Goal: Information Seeking & Learning: Learn about a topic

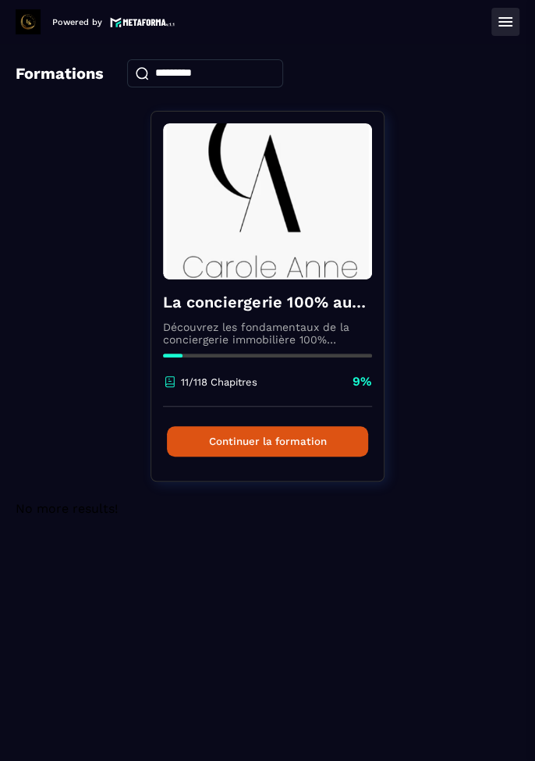
click at [298, 446] on button "Continuer la formation" at bounding box center [267, 441] width 201 height 30
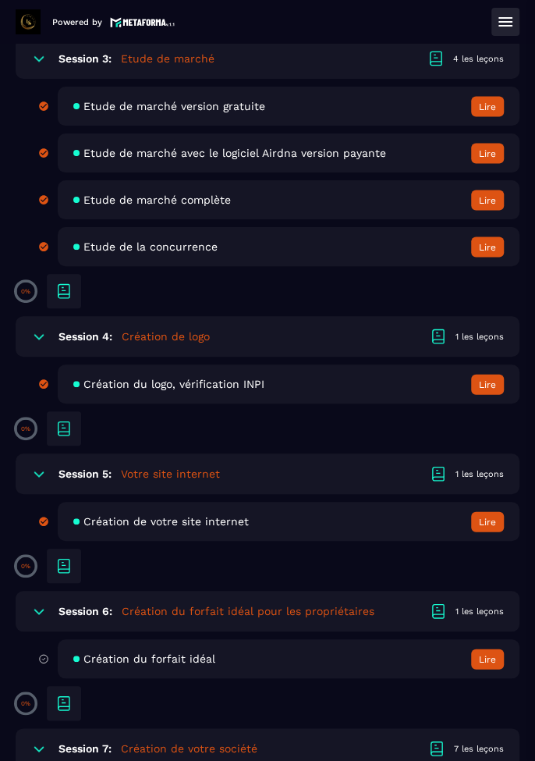
scroll to position [931, 0]
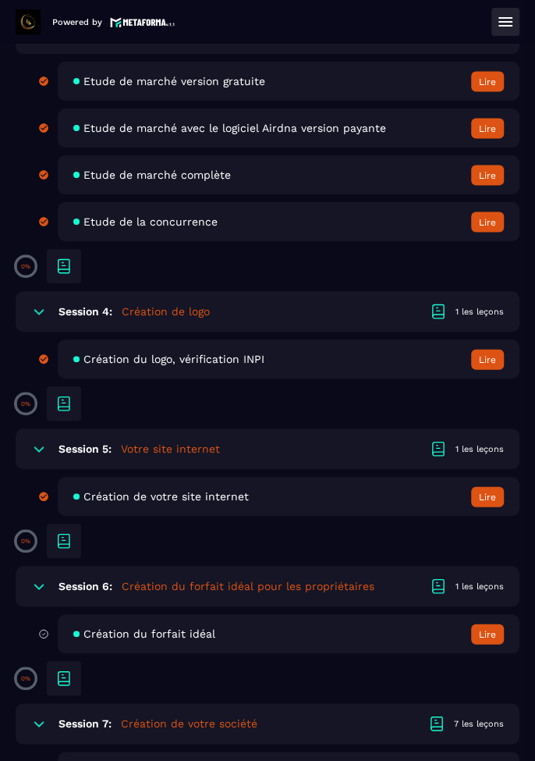
click at [482, 499] on button "Lire" at bounding box center [487, 496] width 33 height 20
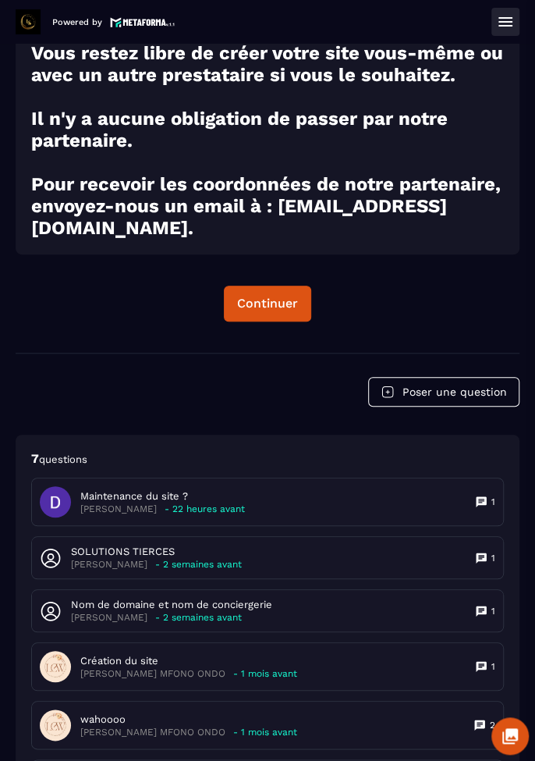
scroll to position [1115, 0]
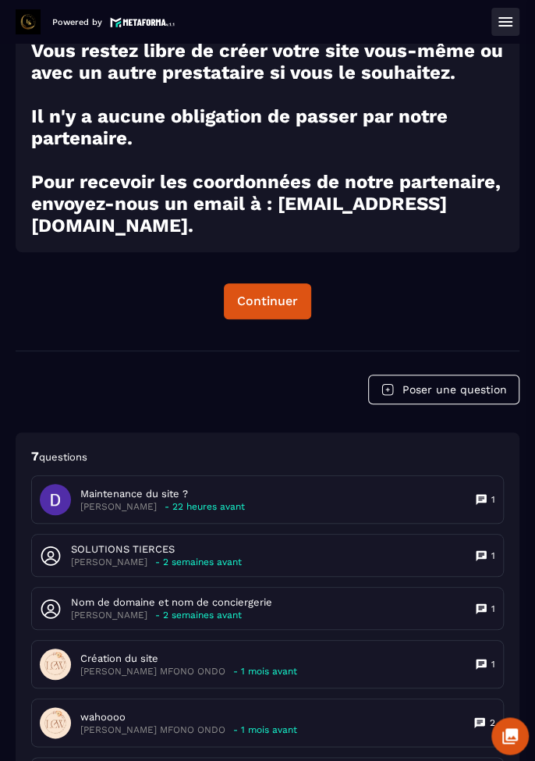
click at [144, 612] on p "[PERSON_NAME]" at bounding box center [109, 615] width 76 height 12
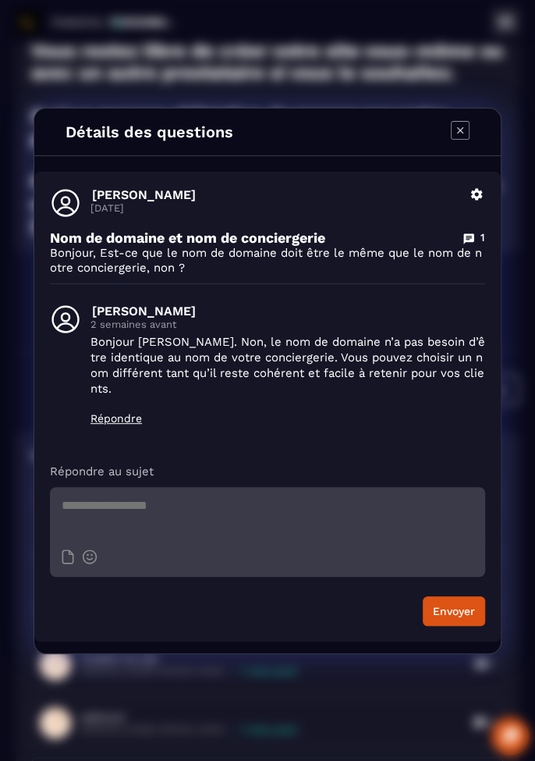
click at [455, 140] on icon "Modal window" at bounding box center [460, 130] width 19 height 19
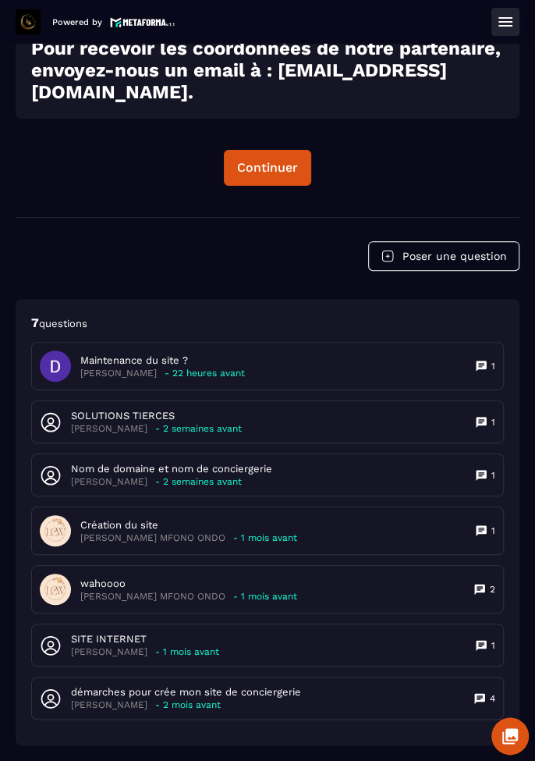
scroll to position [1263, 0]
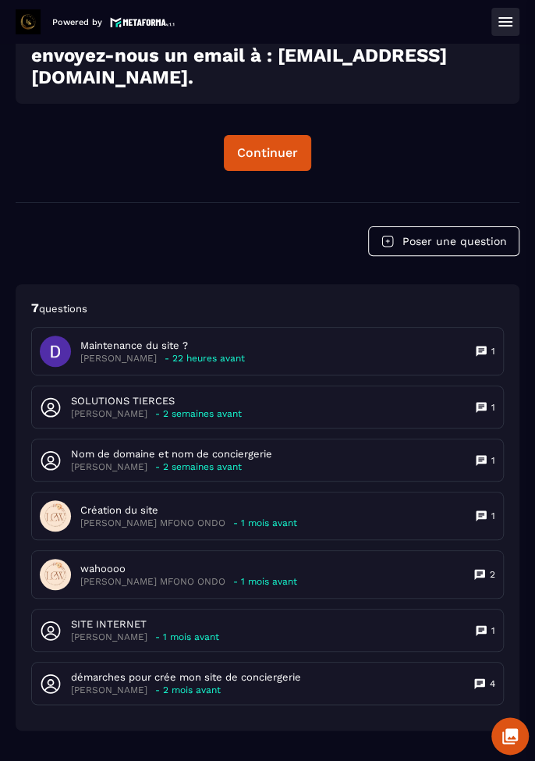
click at [238, 683] on p "démarches pour crée mon site de conciergerie" at bounding box center [186, 677] width 230 height 14
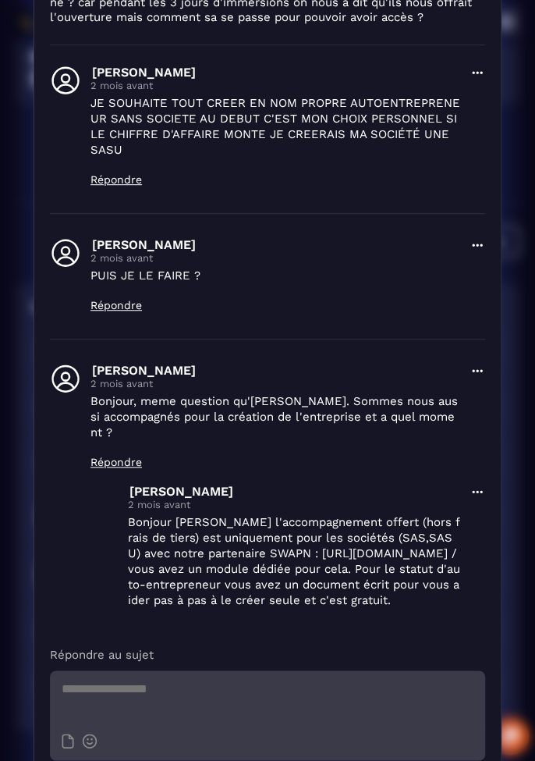
scroll to position [0, 0]
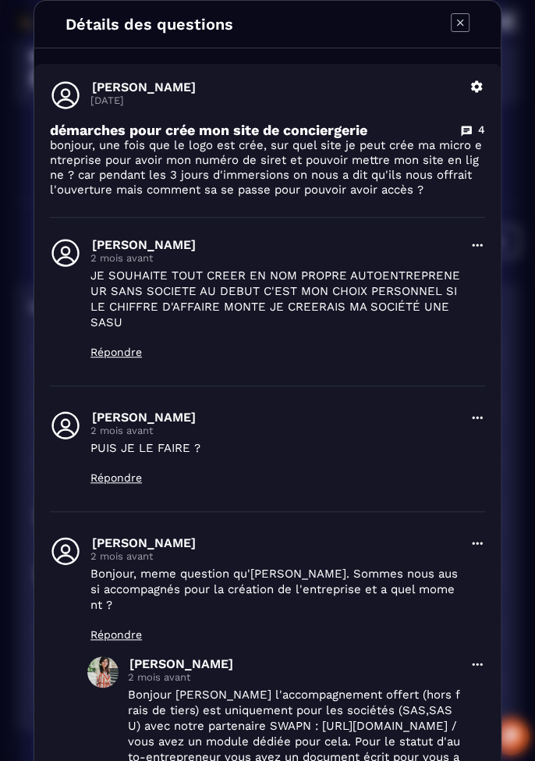
click at [452, 23] on icon "Modal window" at bounding box center [460, 22] width 19 height 19
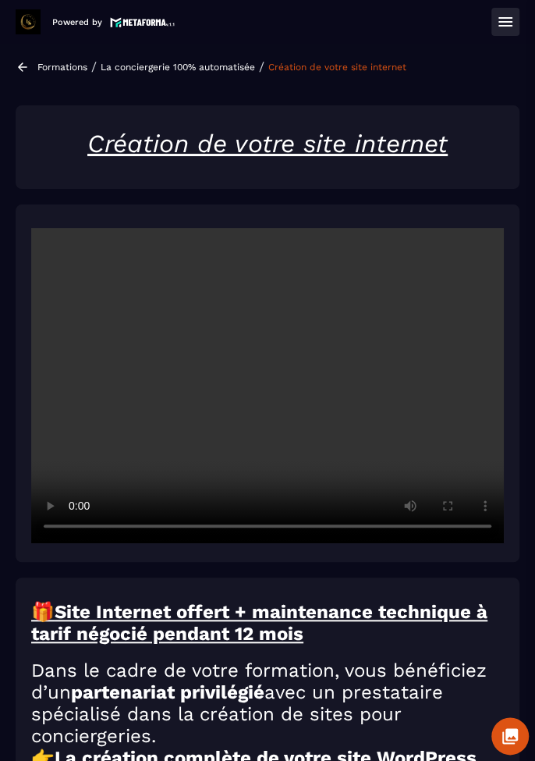
click at [501, 25] on icon at bounding box center [505, 21] width 14 height 9
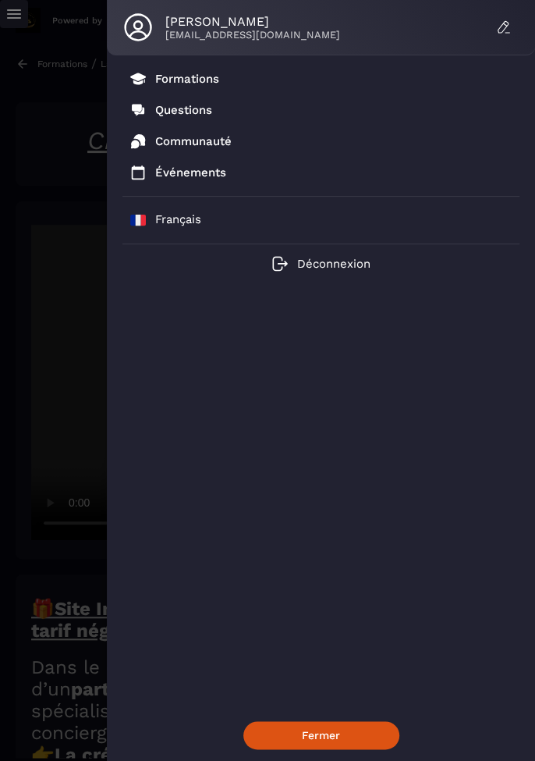
click at [198, 76] on p "Formations" at bounding box center [187, 79] width 64 height 14
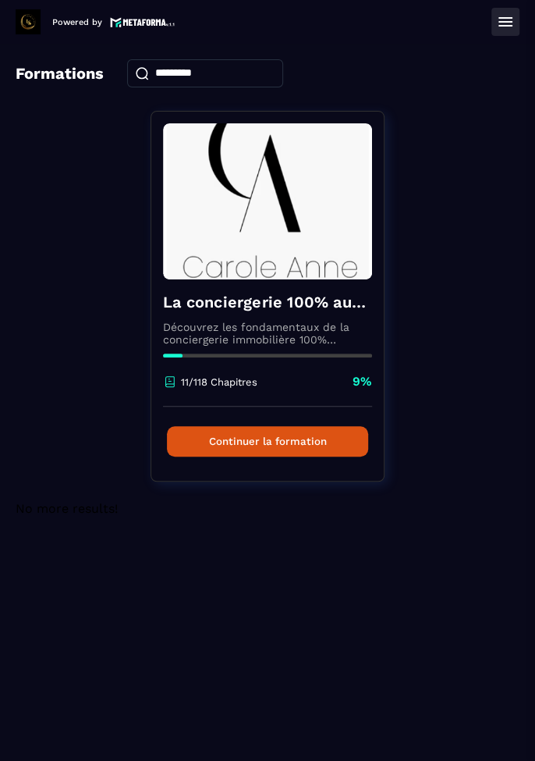
click at [309, 441] on button "Continuer la formation" at bounding box center [267, 441] width 201 height 30
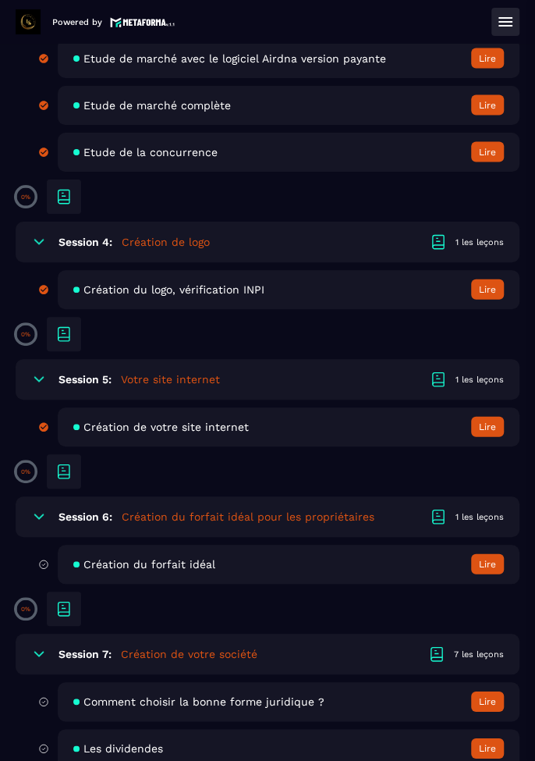
scroll to position [1003, 0]
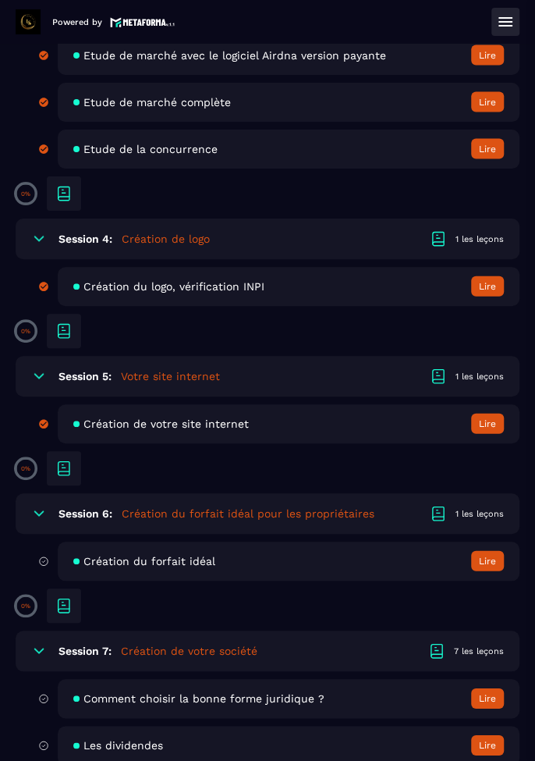
click at [481, 562] on button "Lire" at bounding box center [487, 561] width 33 height 20
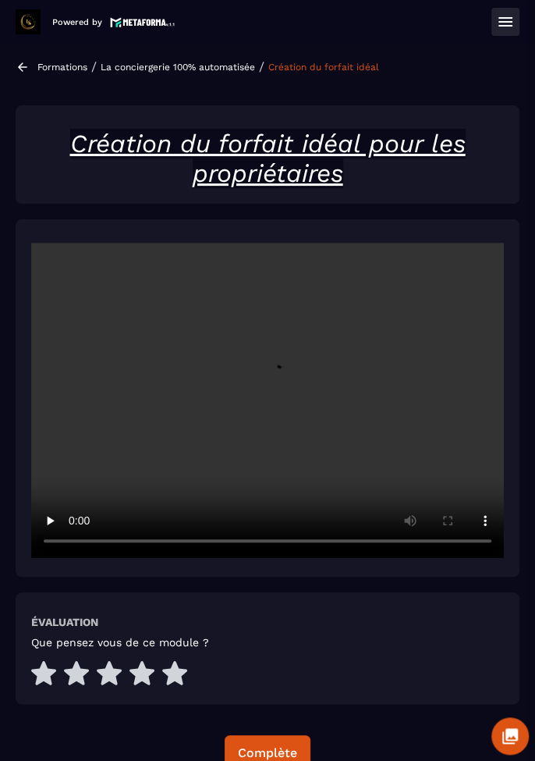
scroll to position [45, 0]
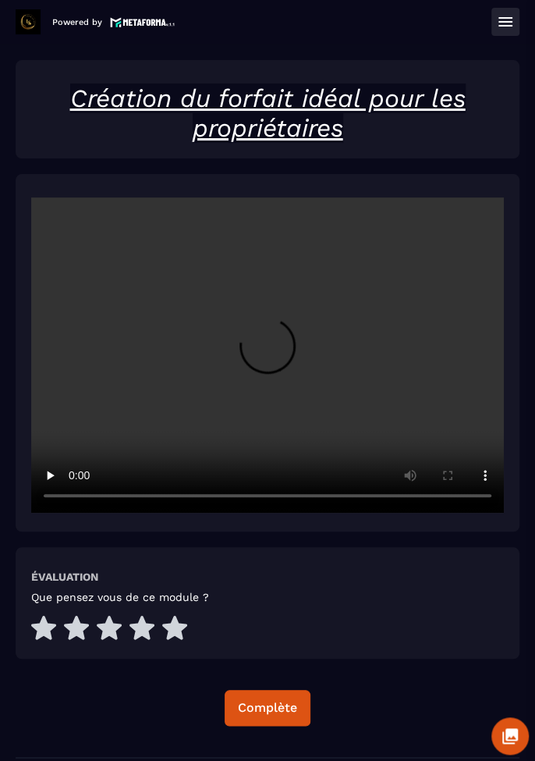
click at [182, 623] on icon at bounding box center [174, 627] width 25 height 24
click at [275, 706] on div "Complète" at bounding box center [267, 708] width 59 height 16
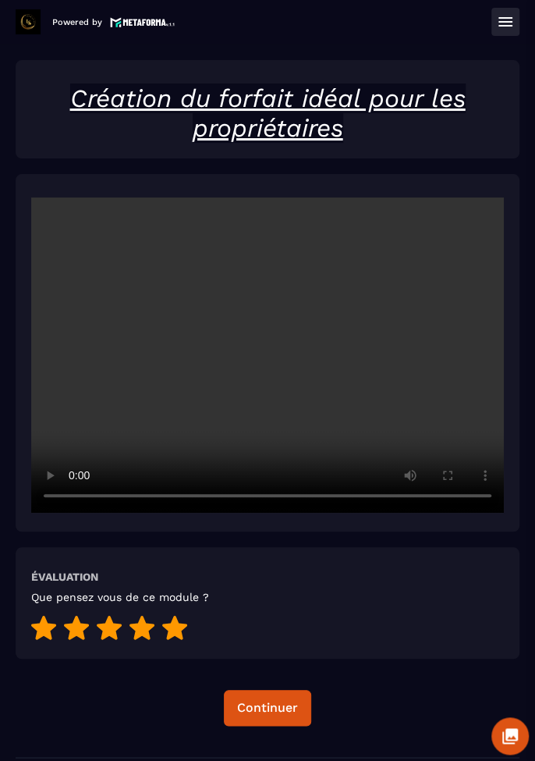
click at [269, 715] on button "Continuer" at bounding box center [267, 708] width 87 height 36
click at [503, 28] on icon at bounding box center [505, 21] width 19 height 19
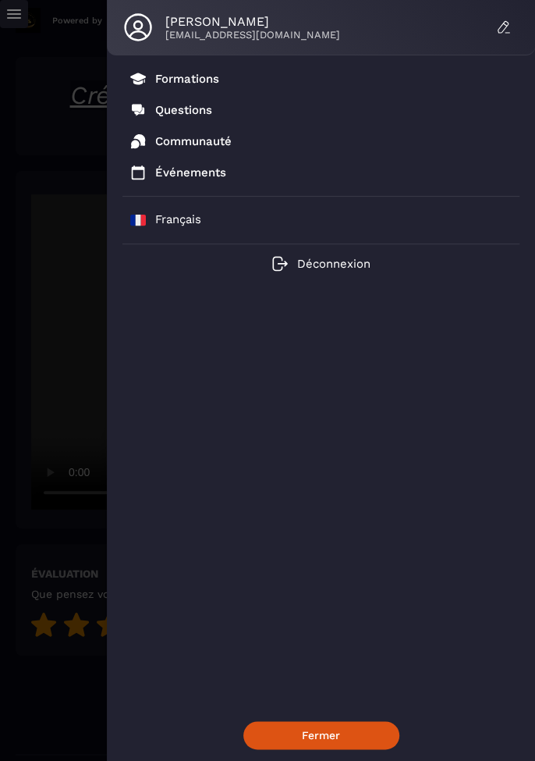
click at [178, 83] on p "Formations" at bounding box center [187, 79] width 64 height 14
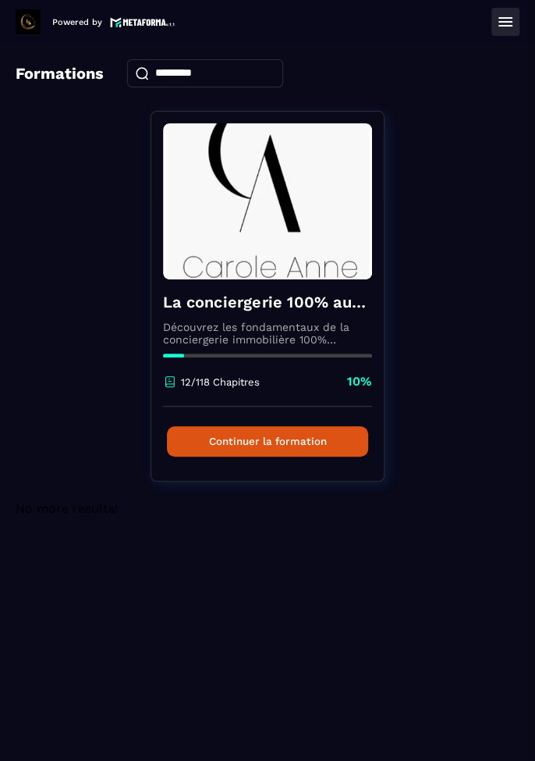
click at [309, 448] on button "Continuer la formation" at bounding box center [267, 441] width 201 height 30
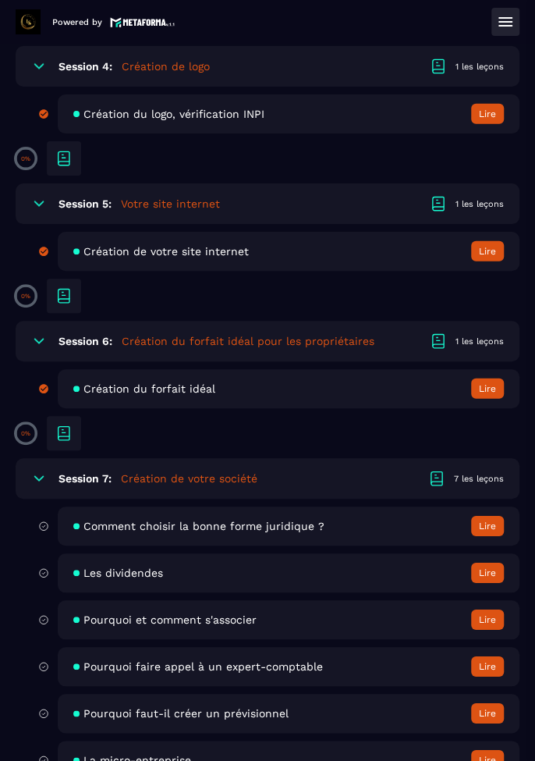
scroll to position [1183, 0]
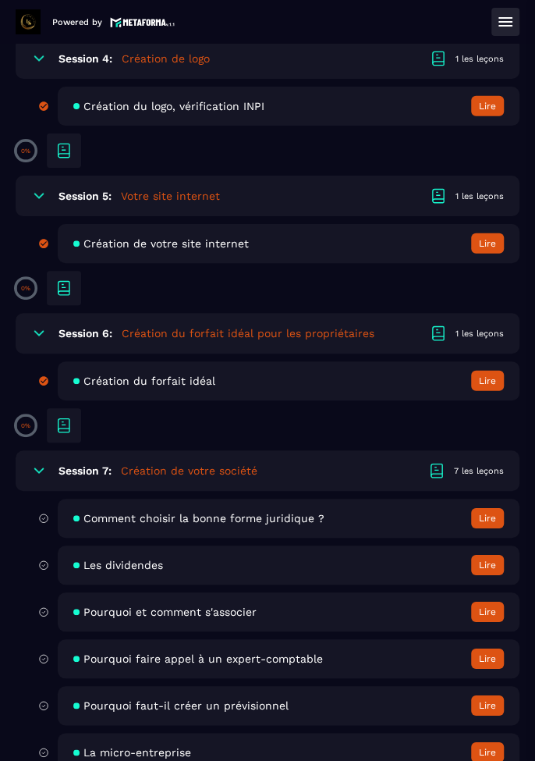
click at [481, 519] on button "Lire" at bounding box center [487, 518] width 33 height 20
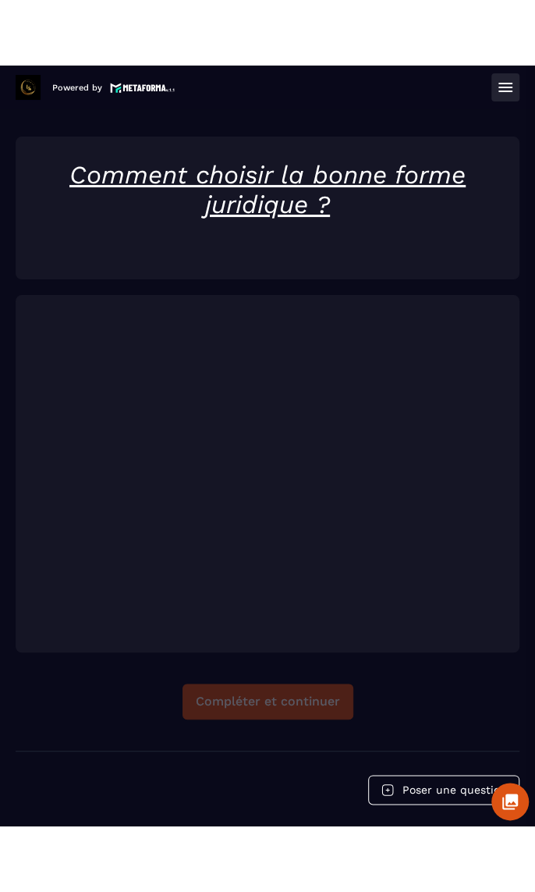
scroll to position [45, 0]
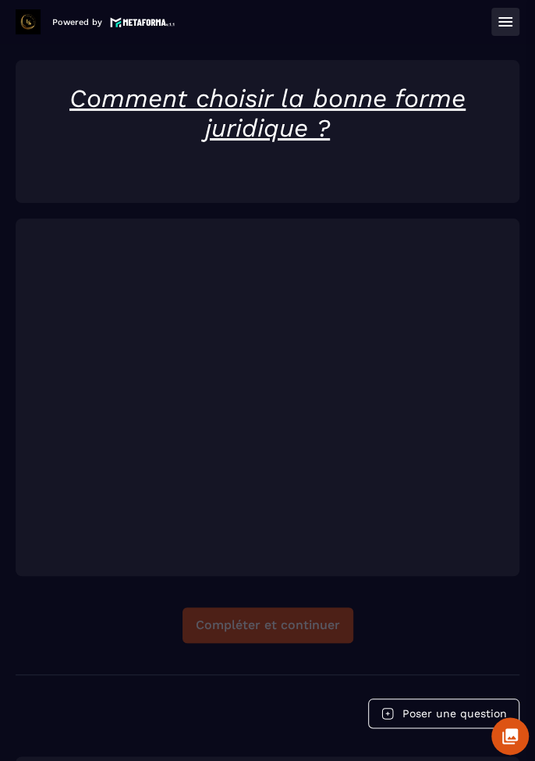
click at [288, 628] on div "Compléter et continuer" at bounding box center [268, 625] width 504 height 36
click at [296, 625] on div "Compléter et continuer" at bounding box center [268, 625] width 504 height 36
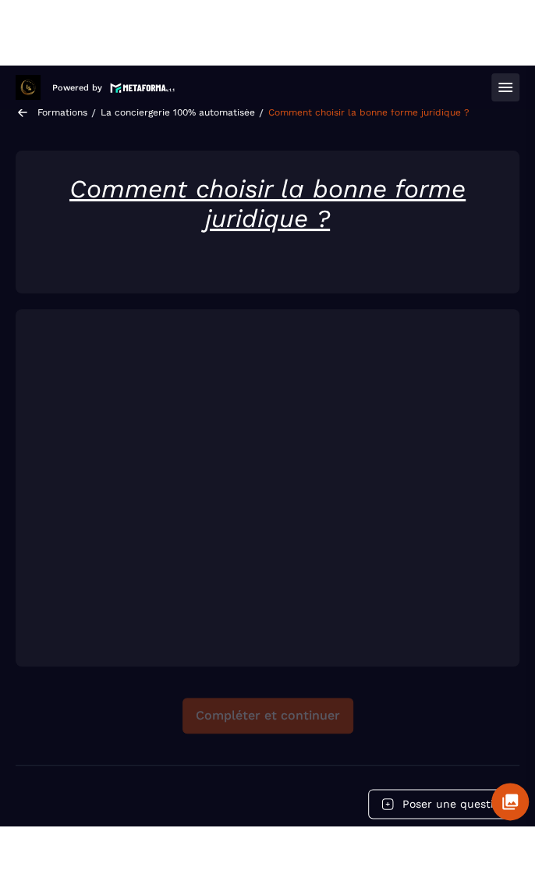
scroll to position [20, 0]
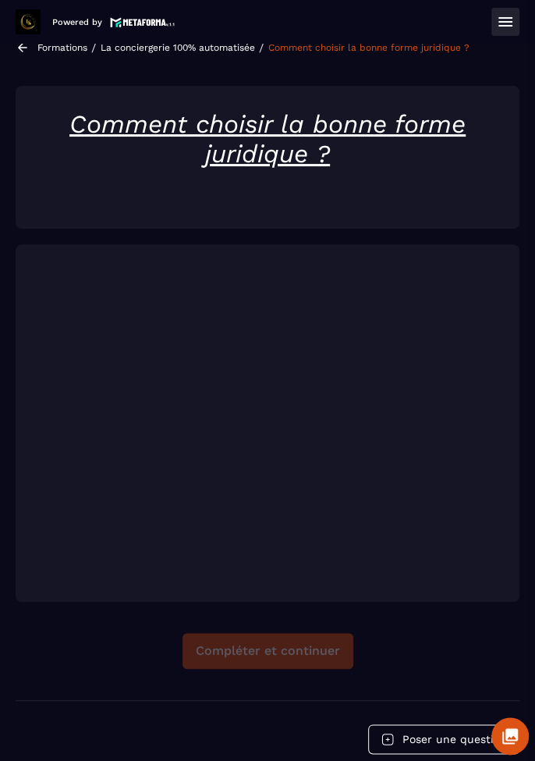
click at [295, 636] on div "Compléter et continuer" at bounding box center [268, 651] width 504 height 36
click at [313, 661] on div "Compléter et continuer" at bounding box center [268, 651] width 504 height 36
click at [309, 648] on div "Compléter et continuer" at bounding box center [268, 651] width 504 height 36
click at [422, 633] on div "Compléter et continuer" at bounding box center [268, 651] width 504 height 36
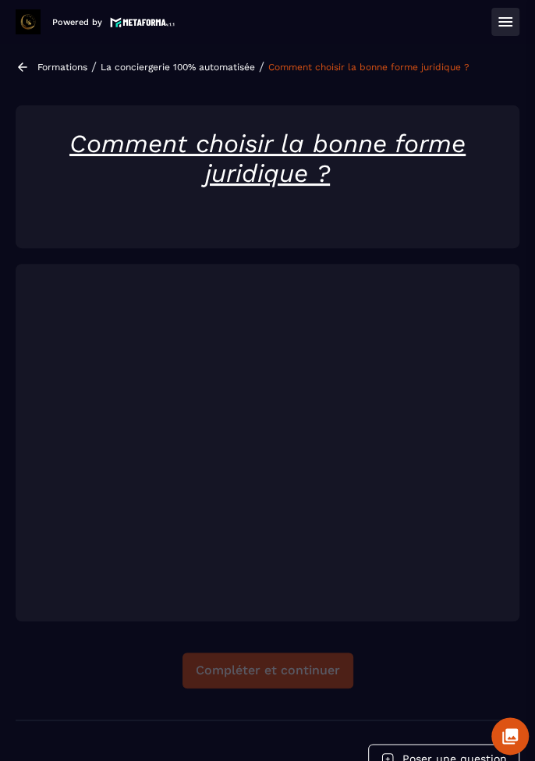
click at [294, 667] on div "Compléter et continuer" at bounding box center [268, 670] width 504 height 36
click at [441, 657] on div "Compléter et continuer" at bounding box center [268, 670] width 504 height 36
click at [288, 672] on div "Compléter et continuer" at bounding box center [268, 670] width 504 height 36
click at [296, 665] on div "Compléter et continuer" at bounding box center [268, 670] width 504 height 36
click at [513, 22] on icon at bounding box center [505, 21] width 19 height 19
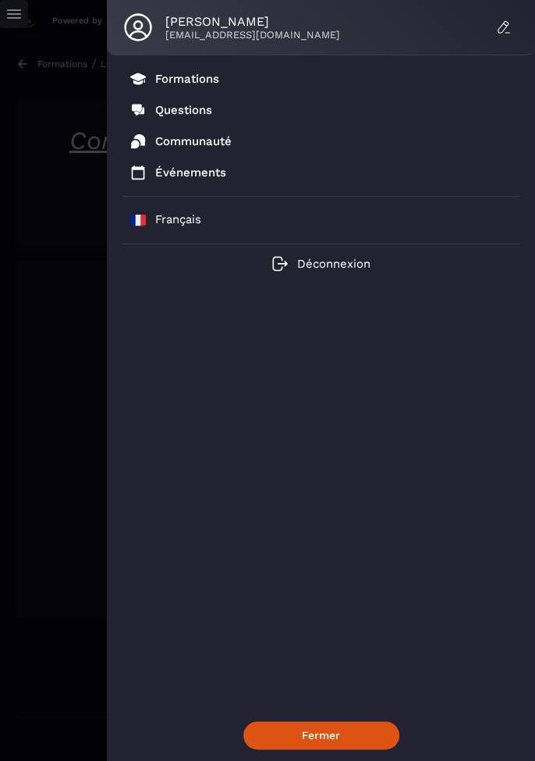
click at [210, 76] on p "Formations" at bounding box center [187, 79] width 64 height 14
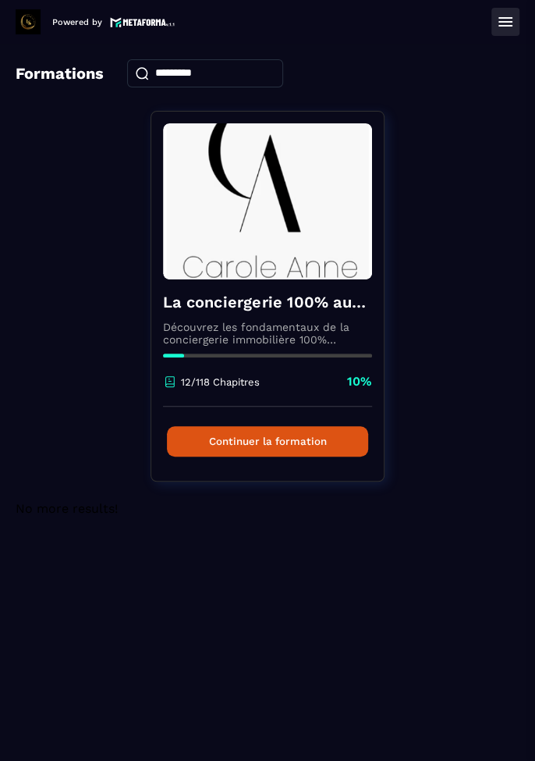
click at [319, 450] on button "Continuer la formation" at bounding box center [267, 441] width 201 height 30
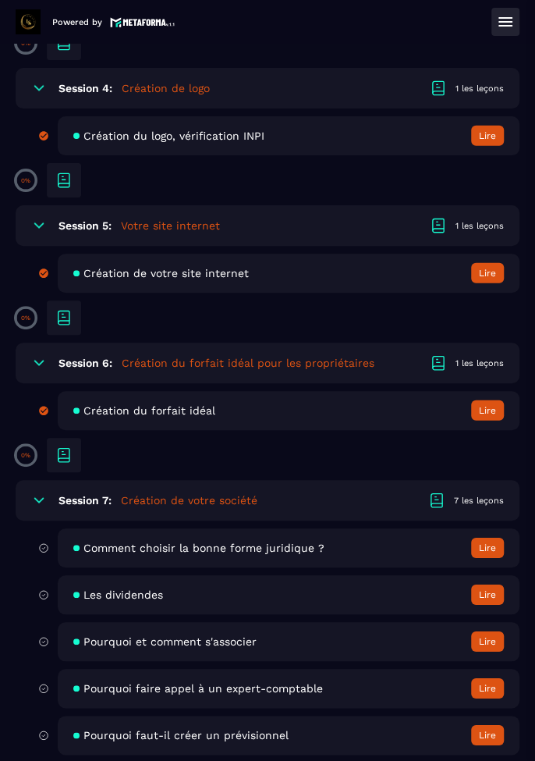
scroll to position [1161, 0]
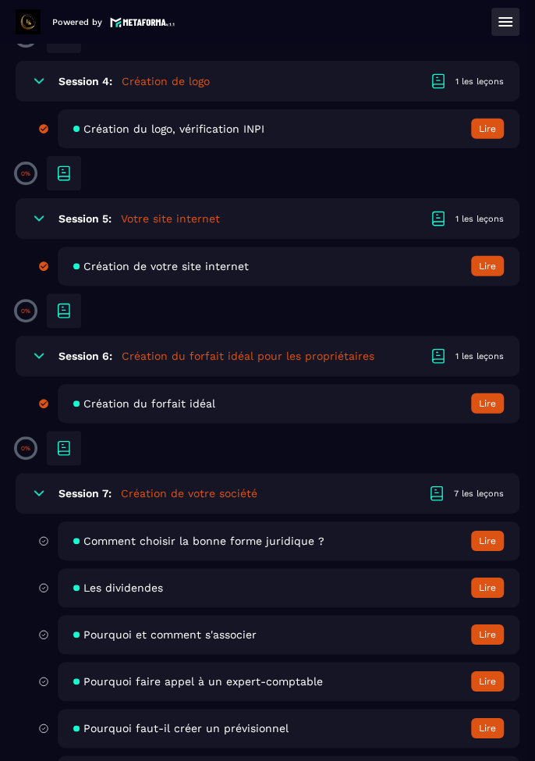
click at [487, 545] on button "Lire" at bounding box center [487, 540] width 33 height 20
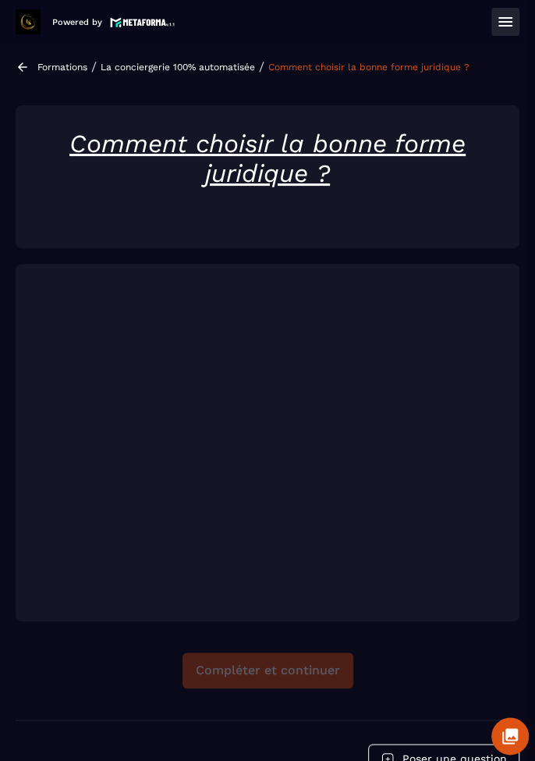
scroll to position [45, 0]
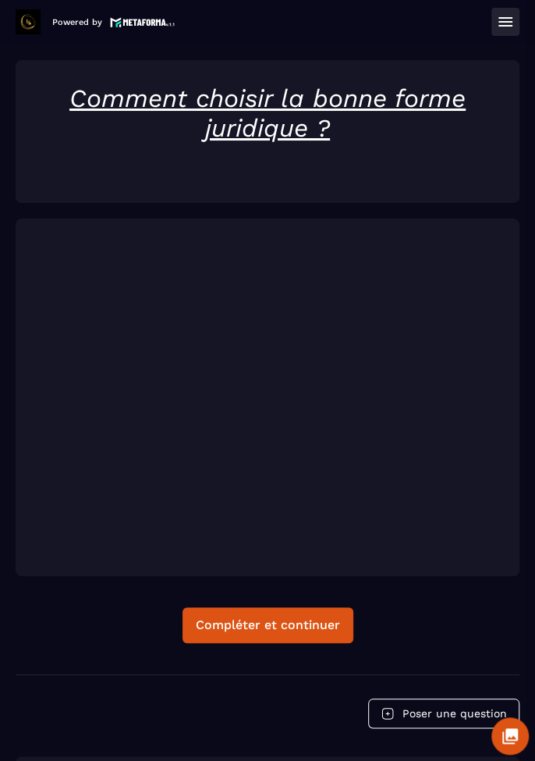
click at [289, 625] on div "Compléter et continuer" at bounding box center [268, 625] width 144 height 16
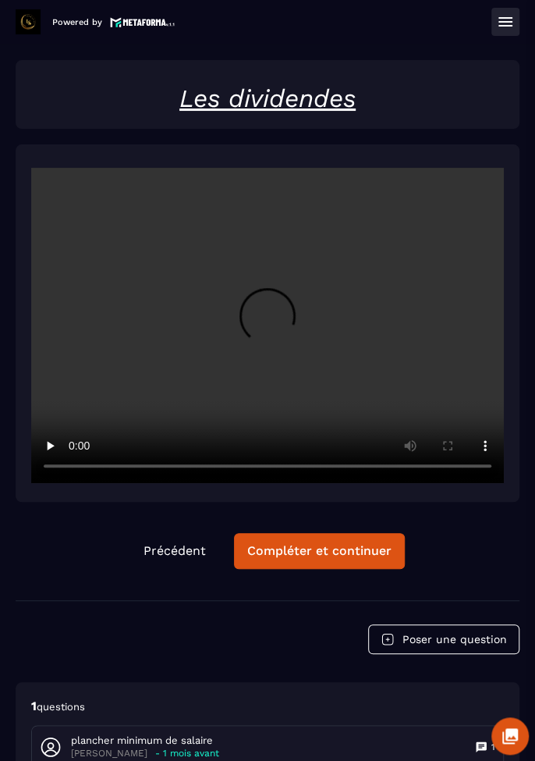
click at [356, 551] on div "Compléter et continuer" at bounding box center [319, 551] width 144 height 16
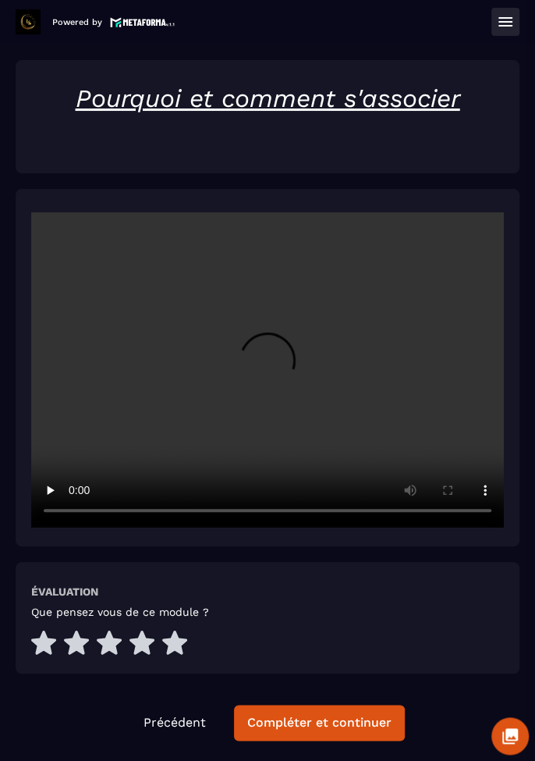
click at [169, 640] on icon at bounding box center [174, 642] width 25 height 24
click at [339, 722] on div "Compléter et continuer" at bounding box center [319, 723] width 144 height 16
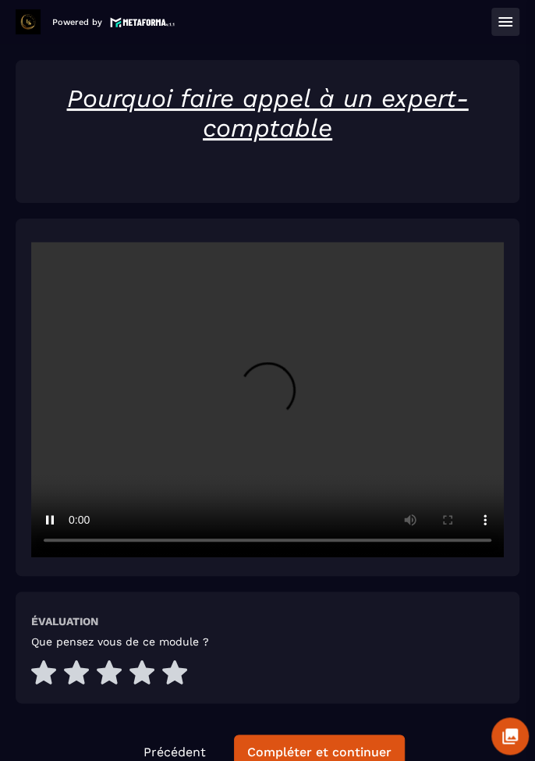
click at [178, 676] on icon at bounding box center [174, 672] width 25 height 24
click at [351, 750] on div "Compléter et continuer" at bounding box center [319, 752] width 144 height 16
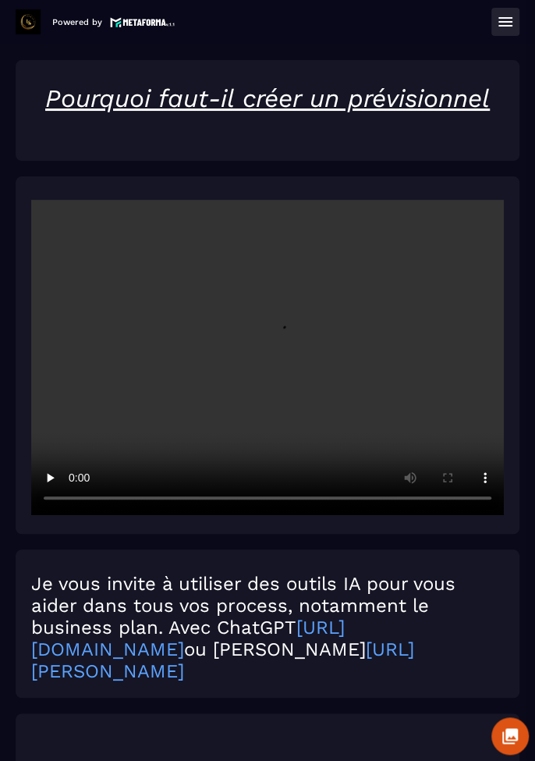
click at [508, 9] on button at bounding box center [505, 22] width 28 height 28
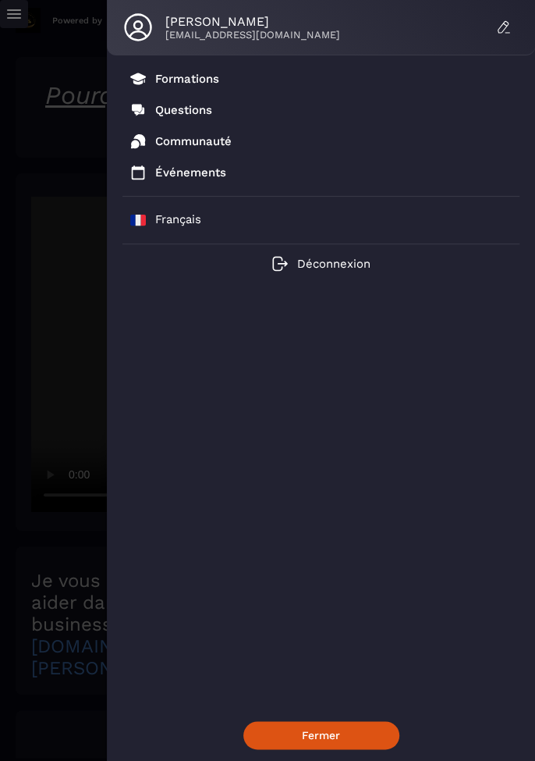
click at [194, 79] on p "Formations" at bounding box center [187, 79] width 64 height 14
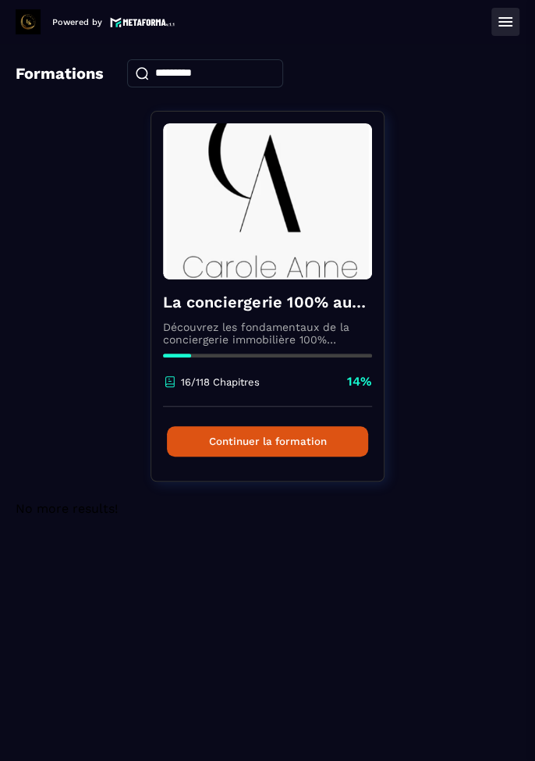
click at [293, 445] on button "Continuer la formation" at bounding box center [267, 441] width 201 height 30
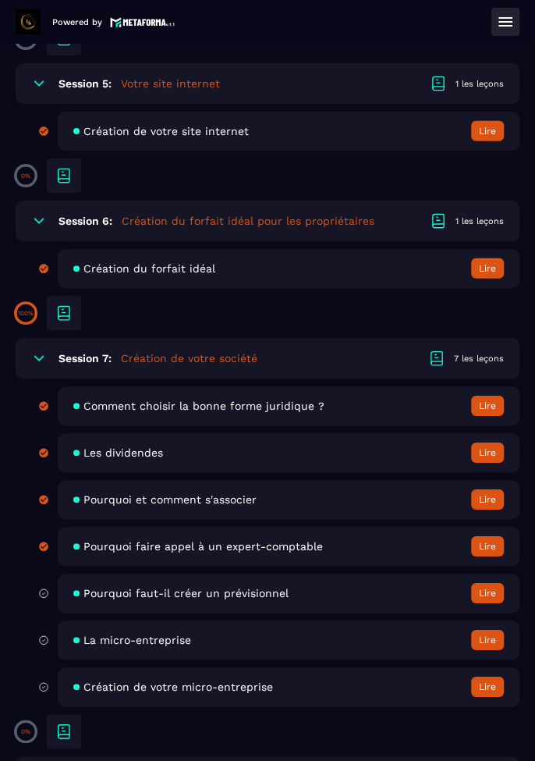
scroll to position [1297, 0]
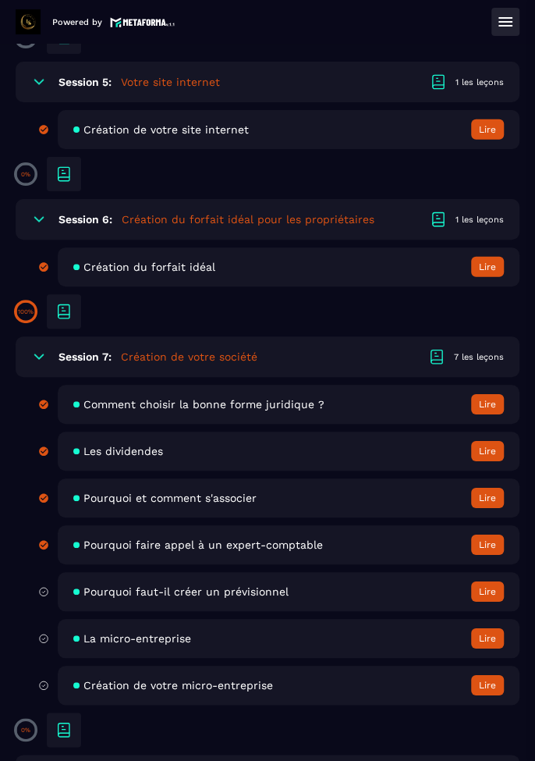
click at [477, 593] on button "Lire" at bounding box center [487, 591] width 33 height 20
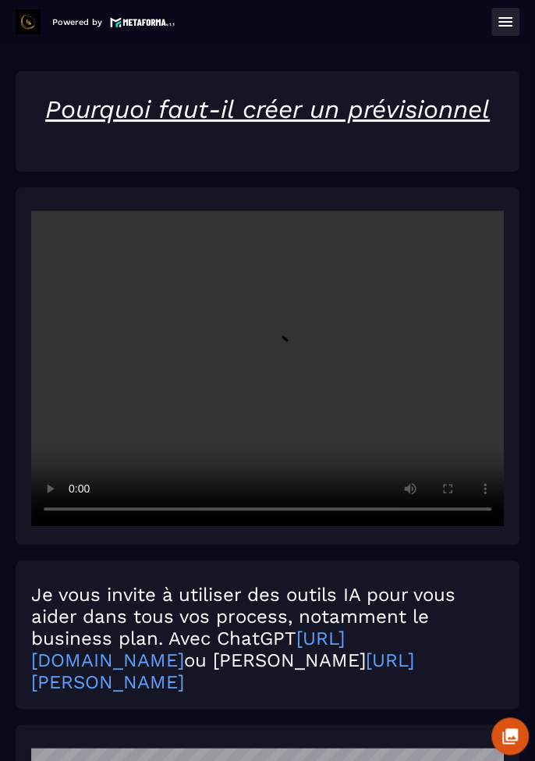
scroll to position [45, 0]
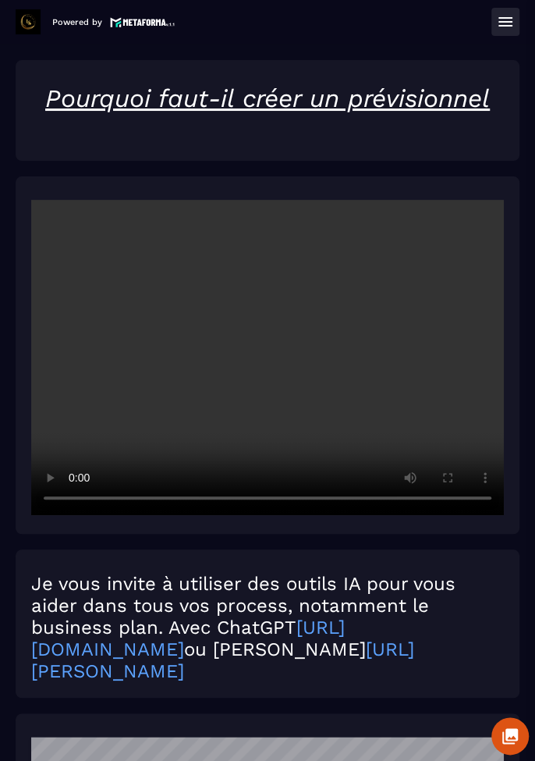
click at [216, 651] on link "[URL][DOMAIN_NAME]" at bounding box center [188, 638] width 314 height 44
